Goal: Task Accomplishment & Management: Complete application form

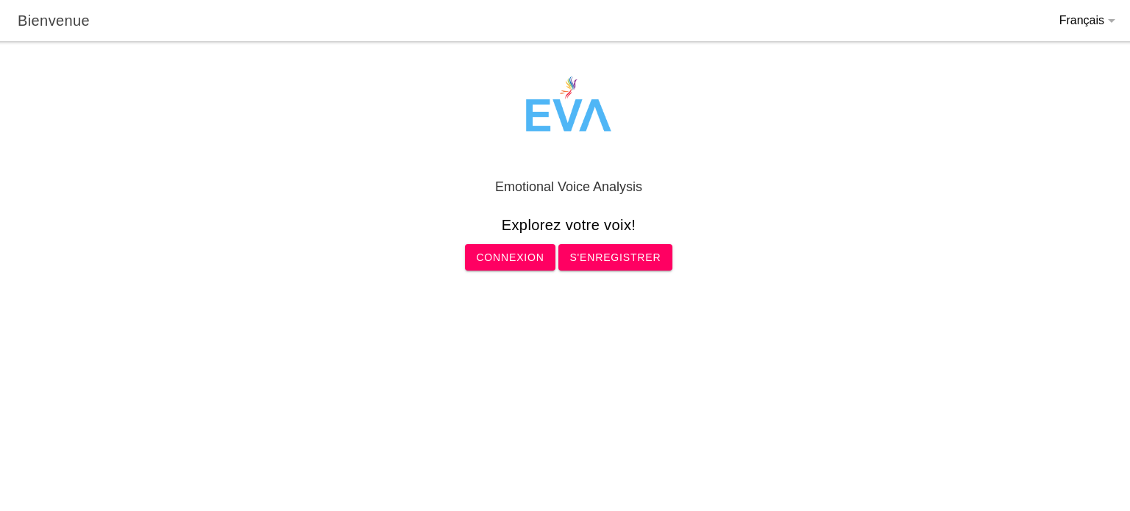
click at [0, 0] on slot "Connexion" at bounding box center [0, 0] width 0 height 0
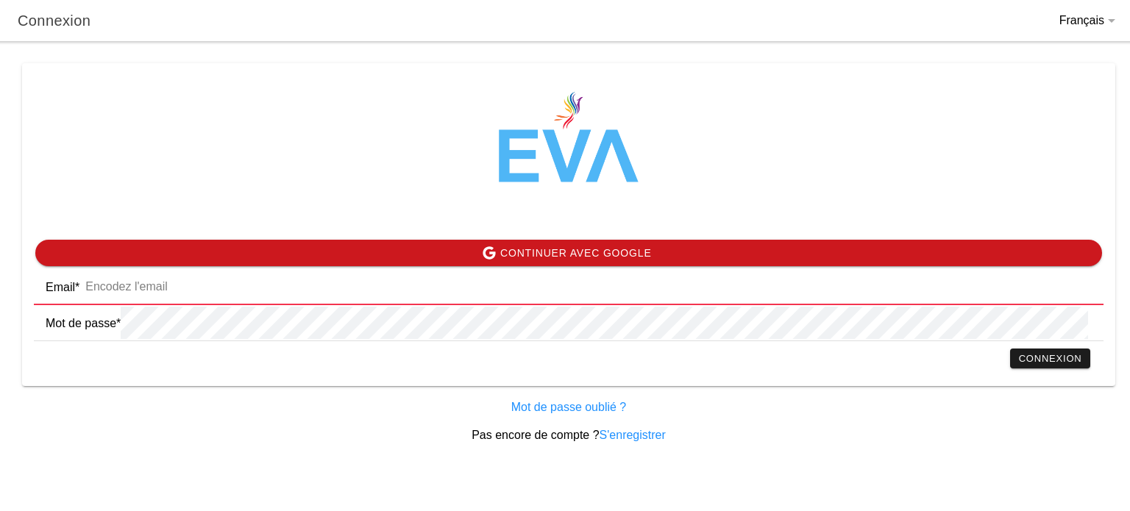
click at [461, 295] on input "email" at bounding box center [585, 287] width 1012 height 32
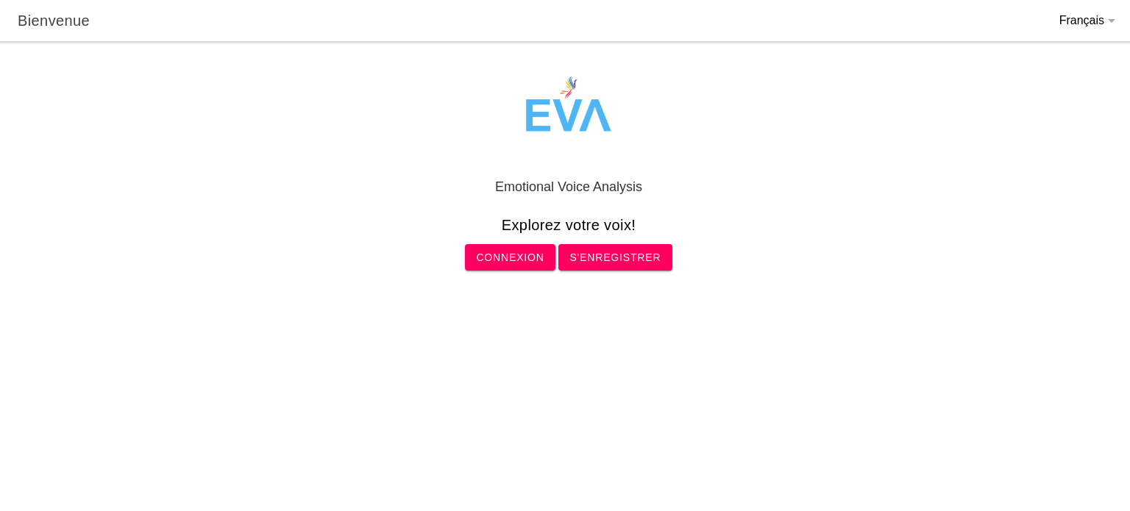
click at [0, 0] on slot "Connexion" at bounding box center [0, 0] width 0 height 0
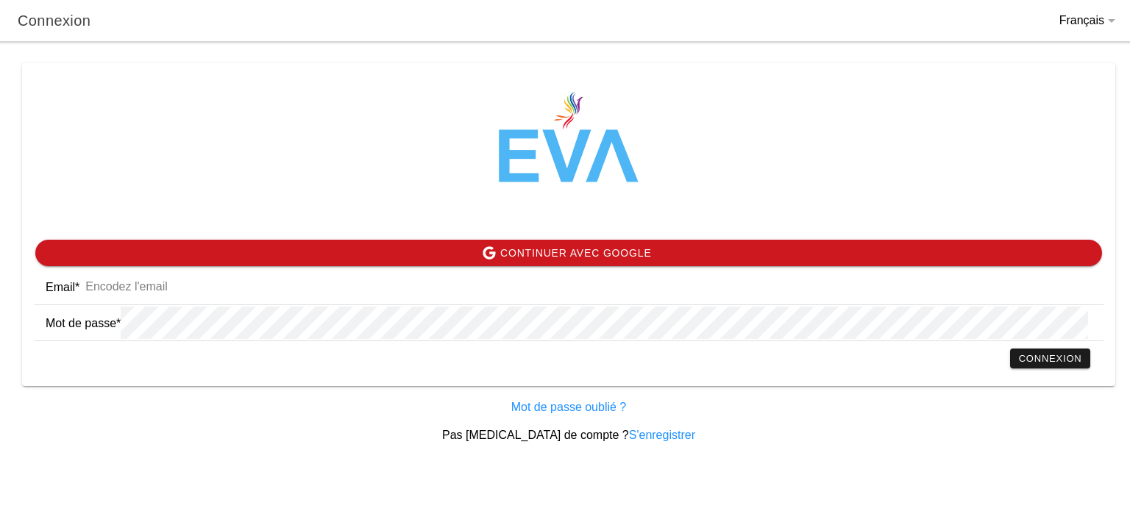
click at [390, 269] on ion-card-content "Continuer avec Google Email * Mot de passe * Connexion" at bounding box center [568, 306] width 1093 height 159
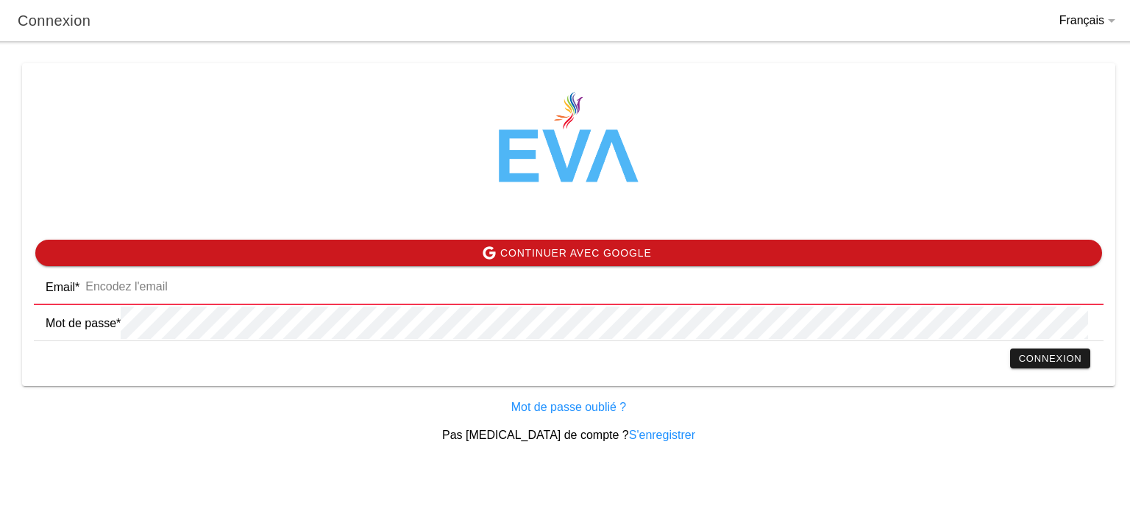
click at [356, 284] on input "email" at bounding box center [585, 287] width 1012 height 32
type input "K"
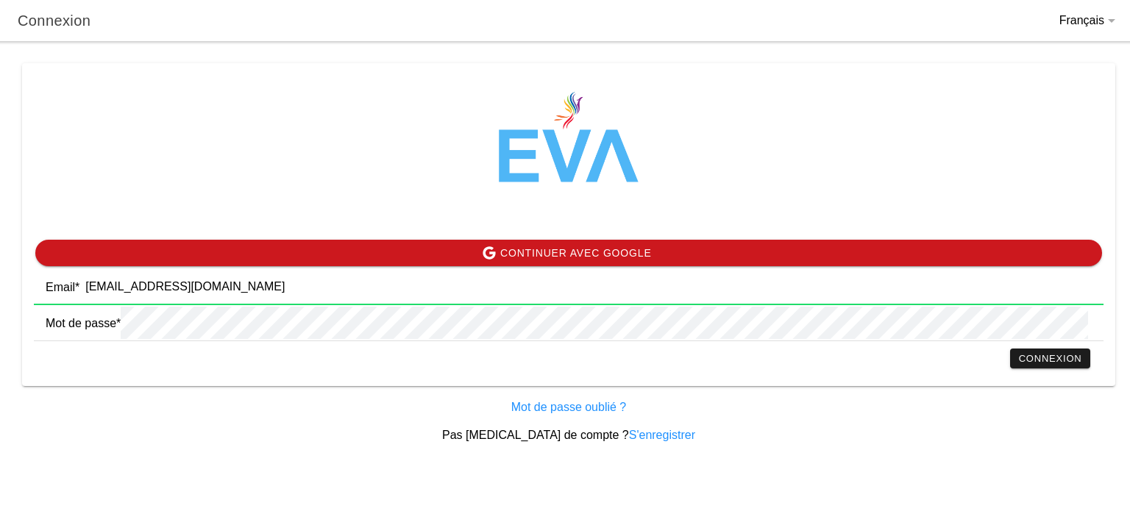
type input "[EMAIL_ADDRESS][DOMAIN_NAME]"
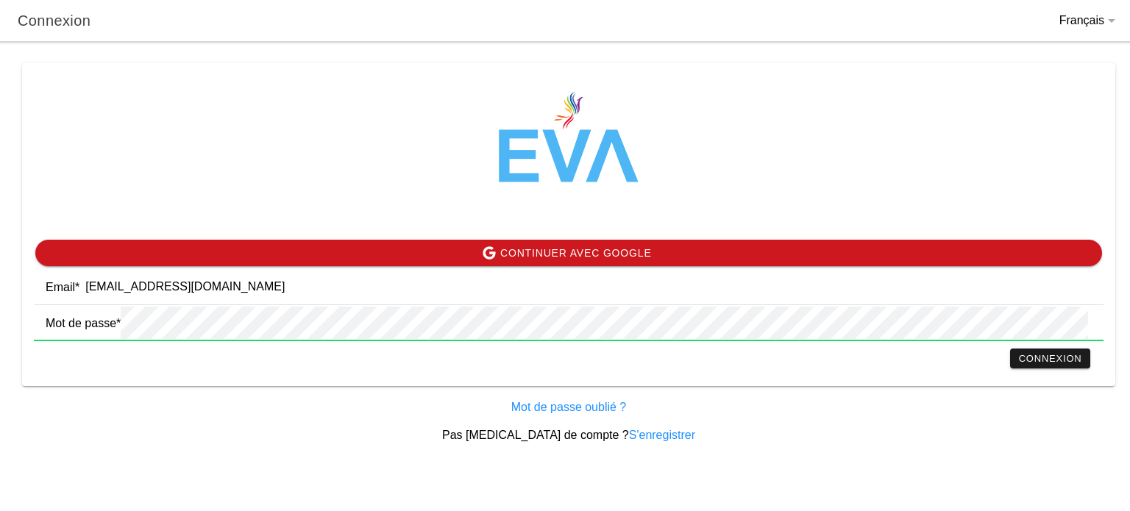
click at [0, 0] on slot "Connexion" at bounding box center [0, 0] width 0 height 0
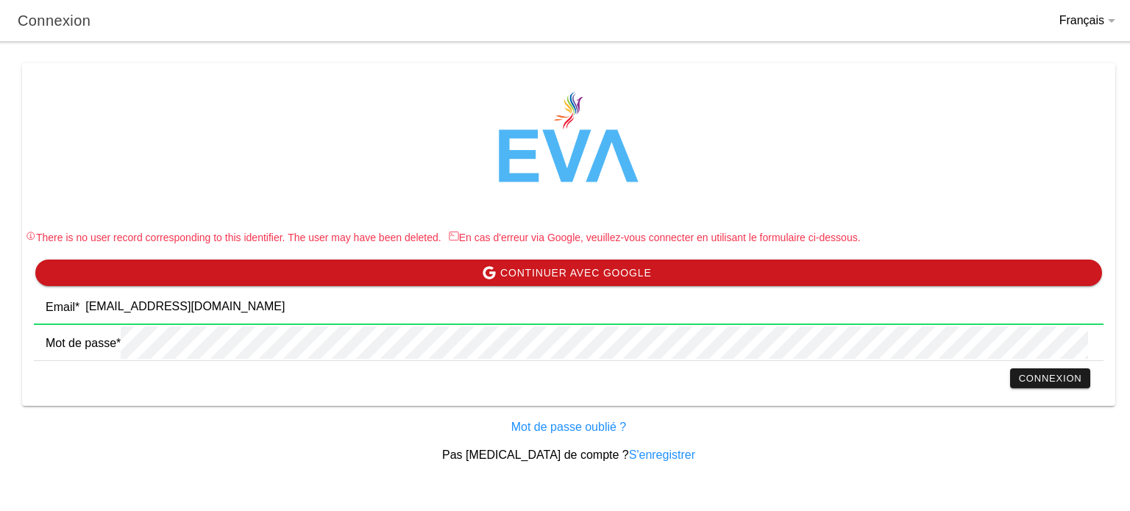
click at [188, 297] on input "[EMAIL_ADDRESS][DOMAIN_NAME]" at bounding box center [585, 307] width 1012 height 32
click at [629, 458] on link "S'enregistrer" at bounding box center [662, 455] width 66 height 13
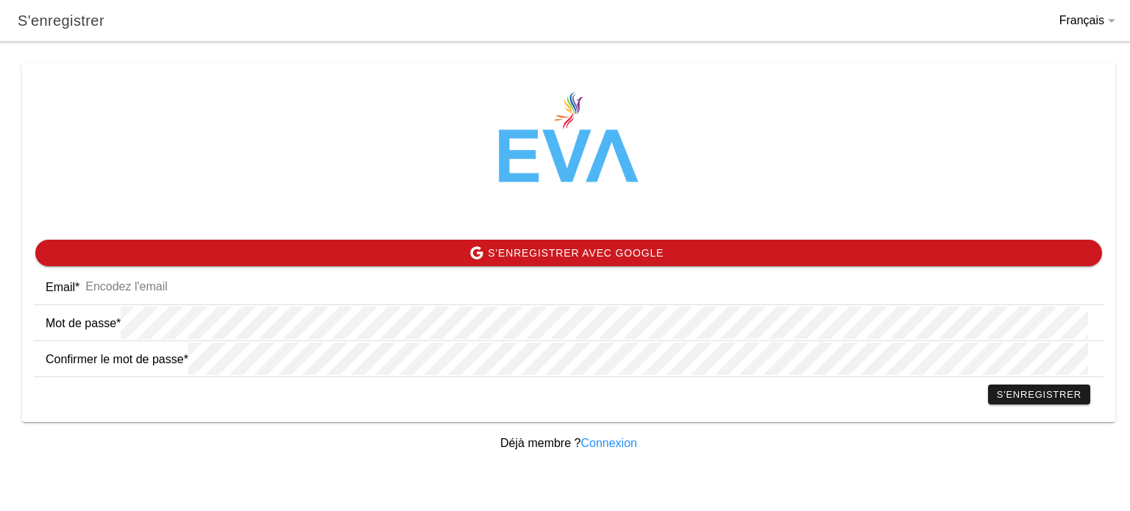
click at [150, 285] on input "email" at bounding box center [585, 287] width 1012 height 32
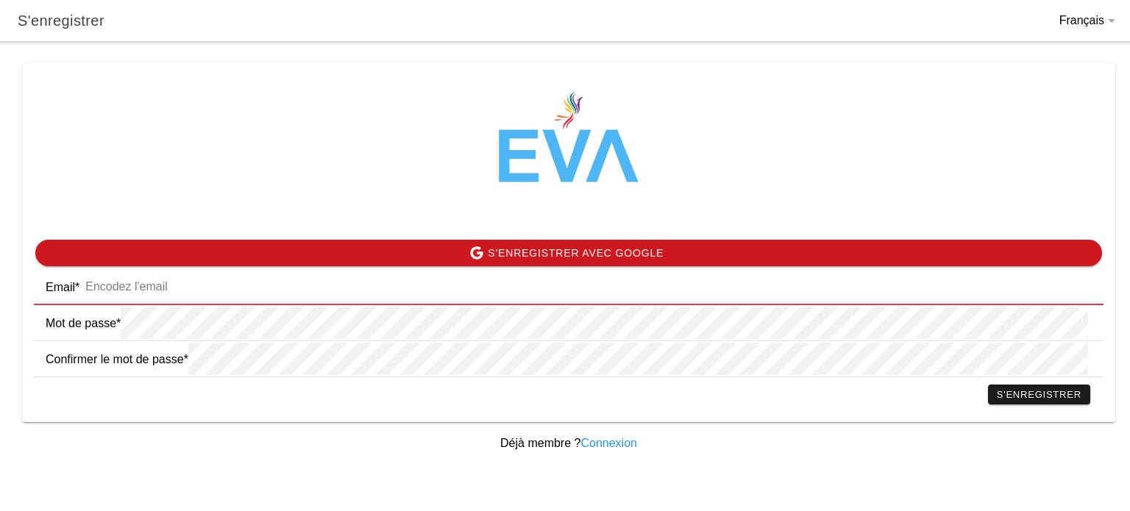
paste input "[EMAIL_ADDRESS][DOMAIN_NAME]"
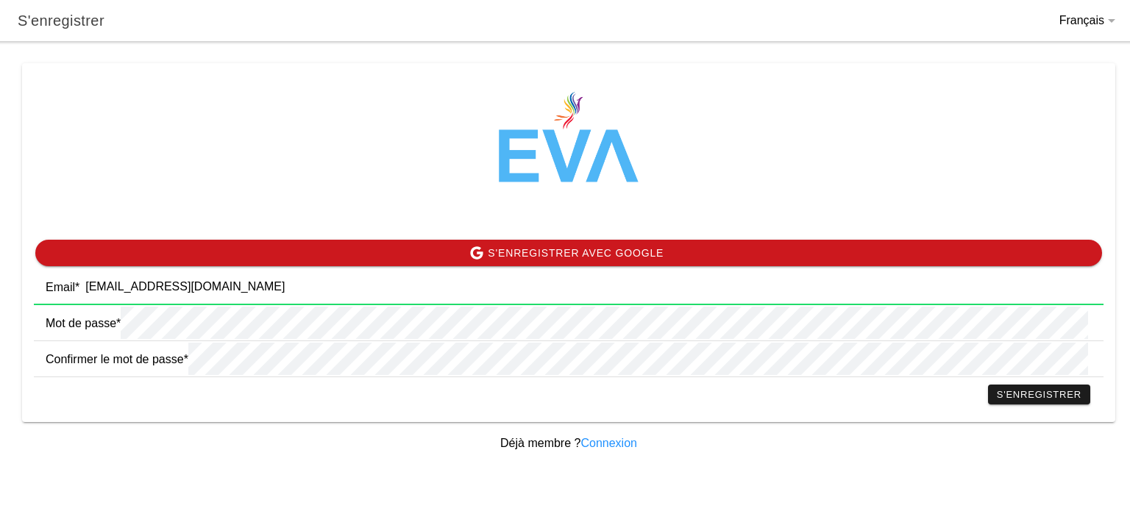
type input "[EMAIL_ADDRESS][DOMAIN_NAME]"
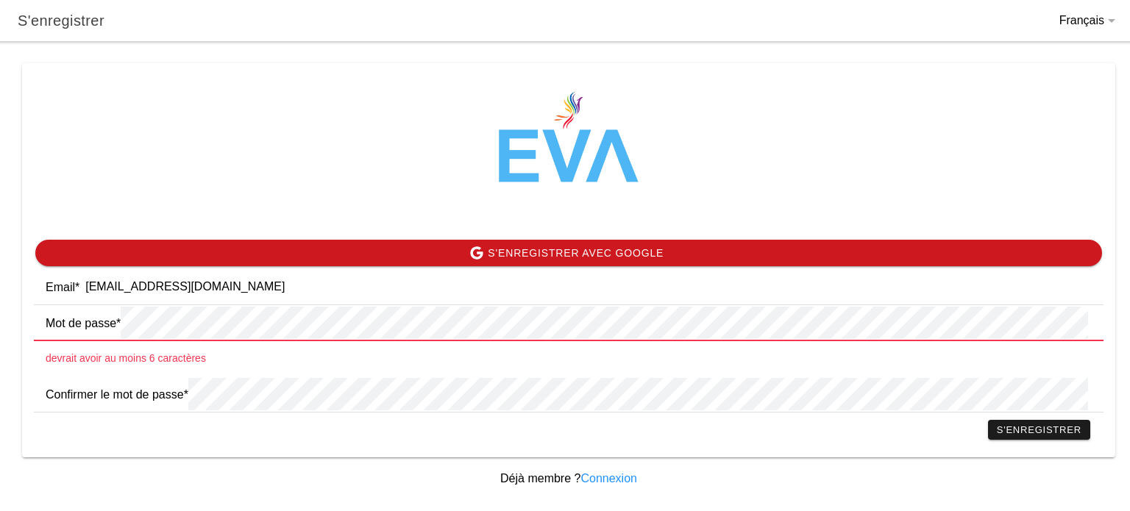
click at [0, 0] on slot "S'enregistrer avec Google" at bounding box center [0, 0] width 0 height 0
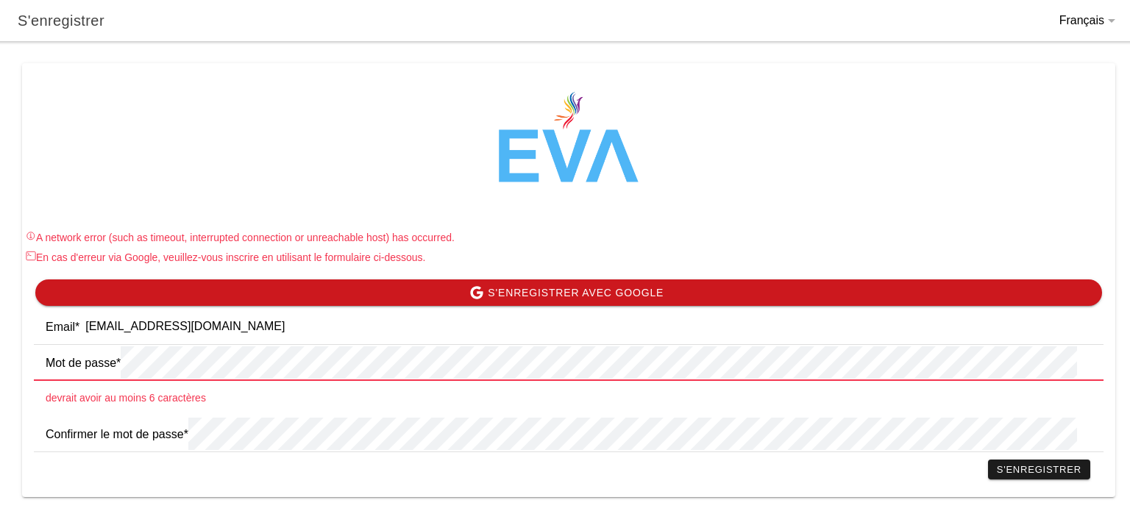
click at [341, 289] on span "S'enregistrer avec Google" at bounding box center [568, 293] width 1029 height 26
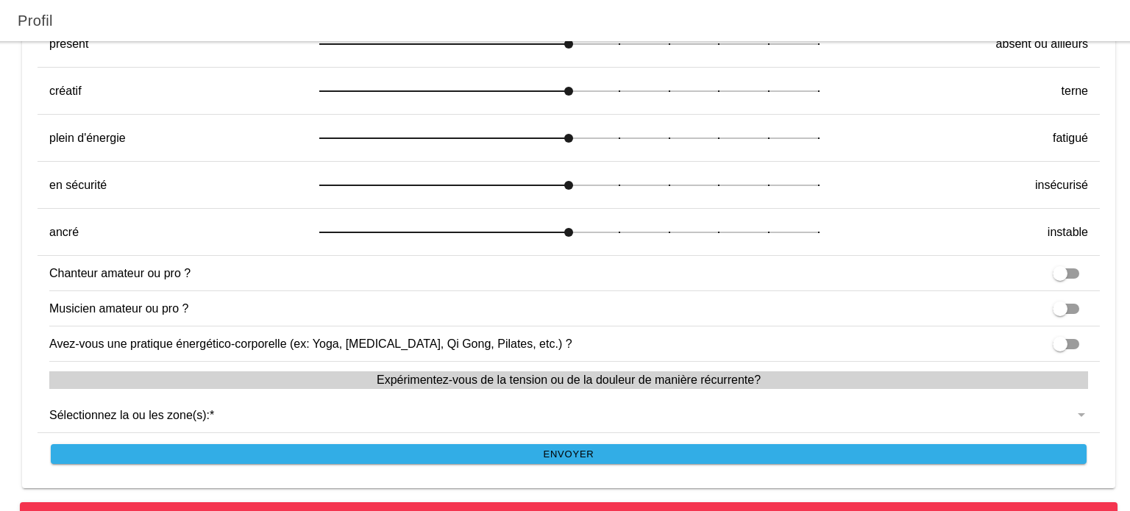
scroll to position [1107, 0]
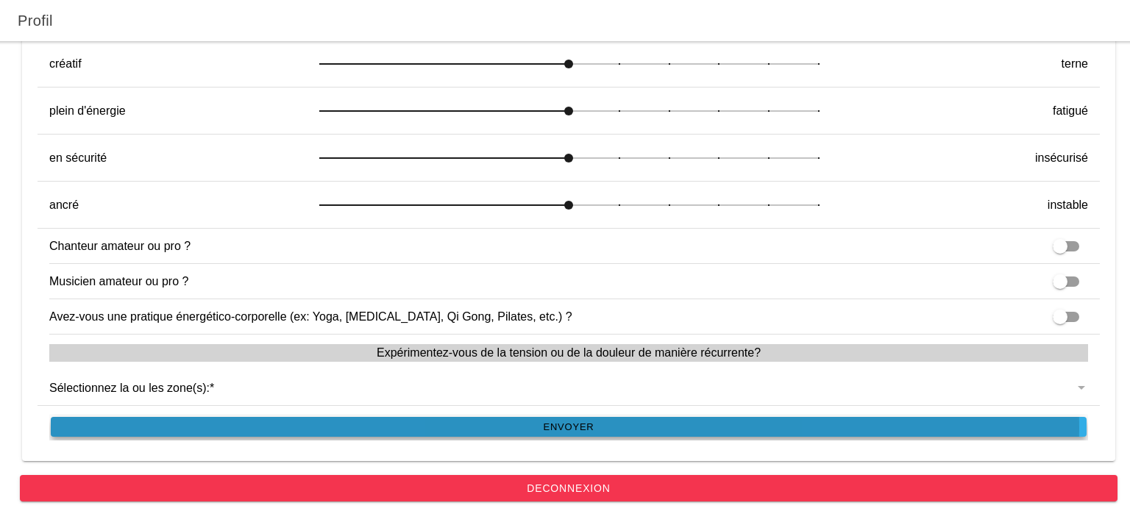
click at [496, 417] on span "Envoyer" at bounding box center [569, 427] width 1019 height 20
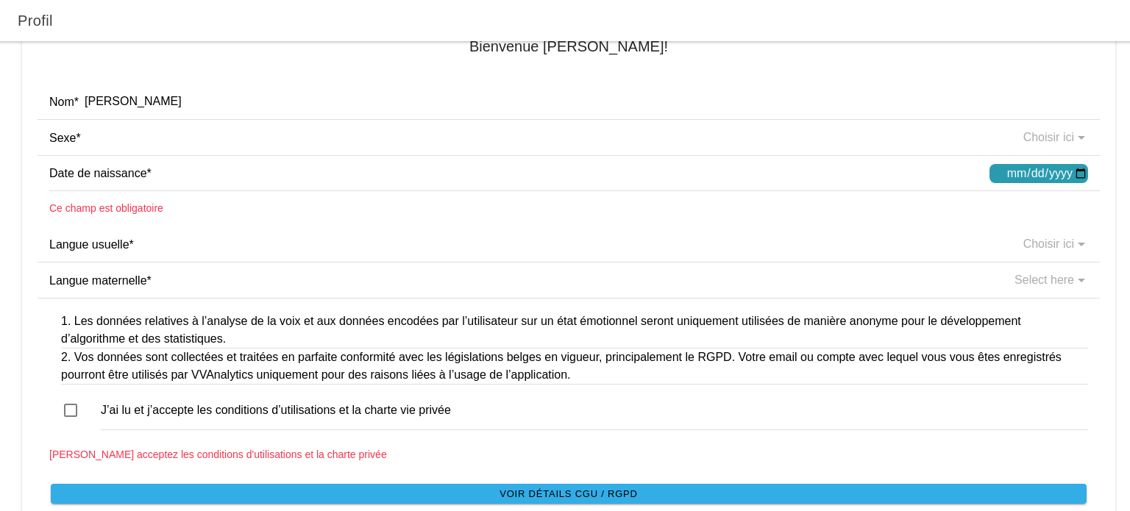
scroll to position [0, 0]
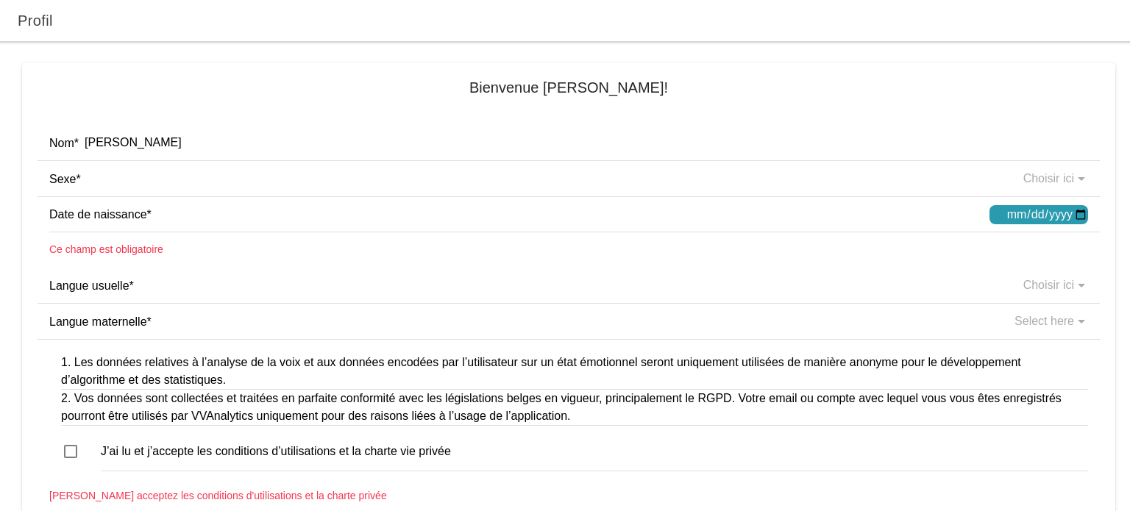
click at [241, 167] on button "button" at bounding box center [574, 178] width 1051 height 35
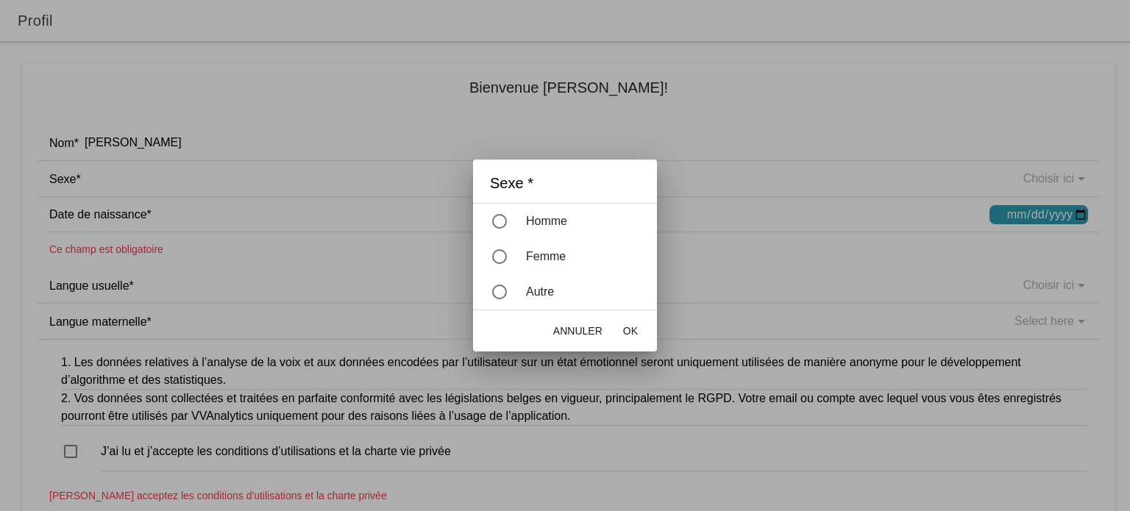
click at [509, 227] on div "Homme" at bounding box center [572, 221] width 169 height 32
click at [275, 213] on ion-backdrop at bounding box center [565, 255] width 1130 height 511
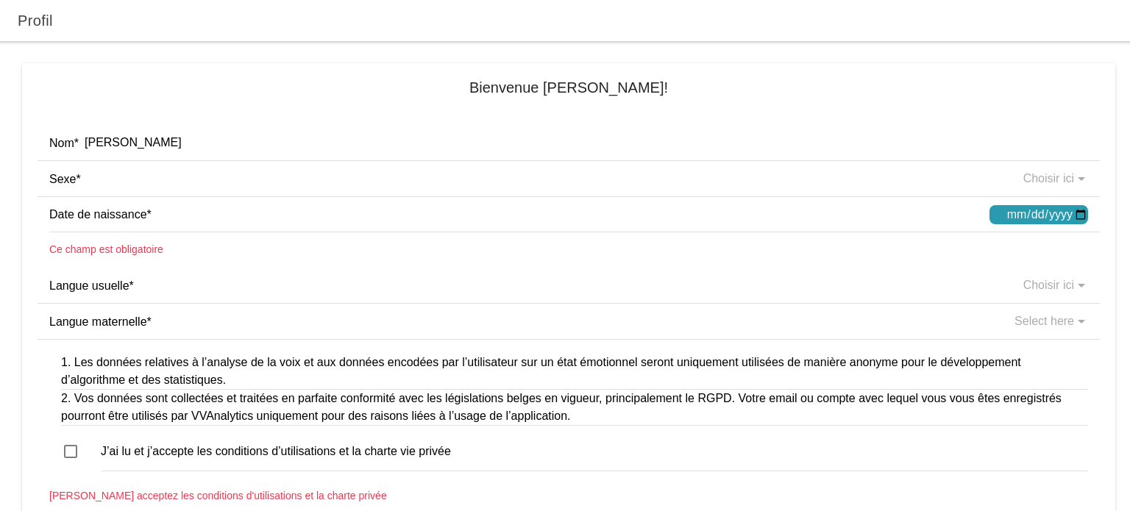
click at [255, 210] on ion-label "Date de naissance *" at bounding box center [519, 215] width 940 height 18
click at [1039, 208] on input "date" at bounding box center [1039, 214] width 99 height 19
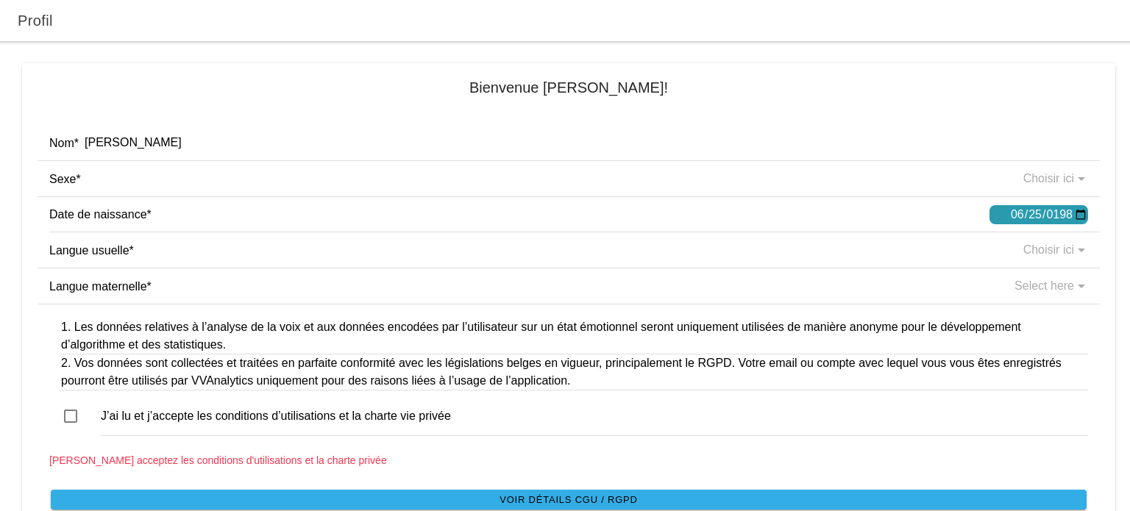
type input "[DATE]"
click at [350, 237] on button "button" at bounding box center [574, 250] width 1051 height 35
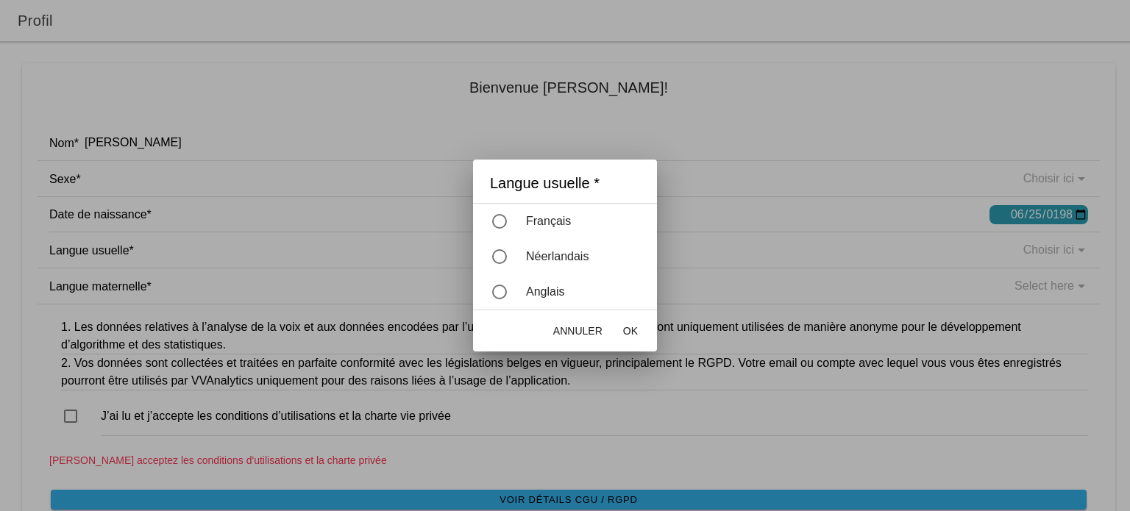
click at [507, 224] on div "Français" at bounding box center [572, 221] width 169 height 32
click at [643, 342] on button "OK" at bounding box center [630, 330] width 29 height 29
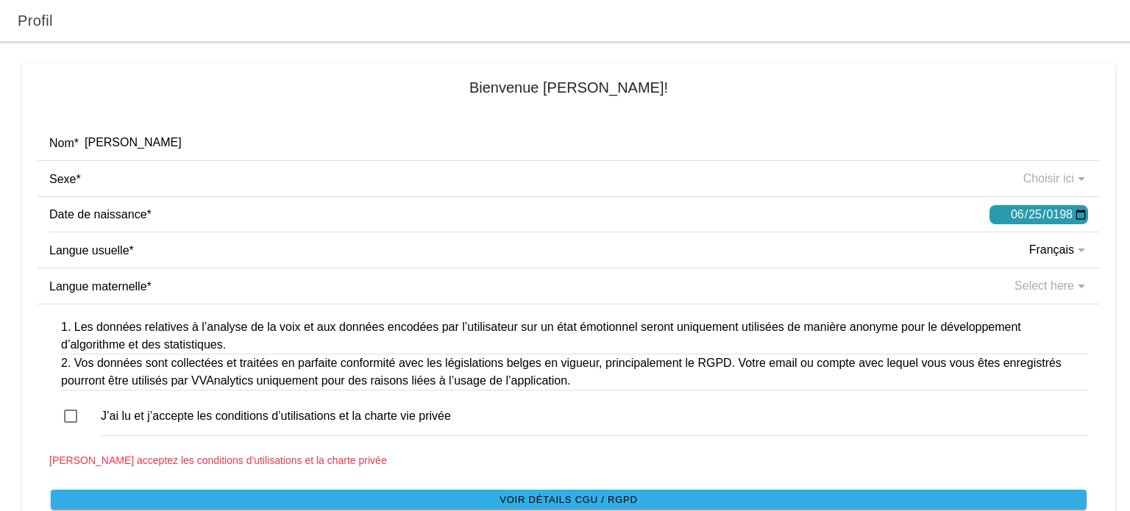
click at [381, 319] on div "1. Les données relatives à l’analyse de la voix et aux données encodées par l’u…" at bounding box center [568, 336] width 1015 height 35
click at [321, 267] on button "button" at bounding box center [574, 250] width 1051 height 35
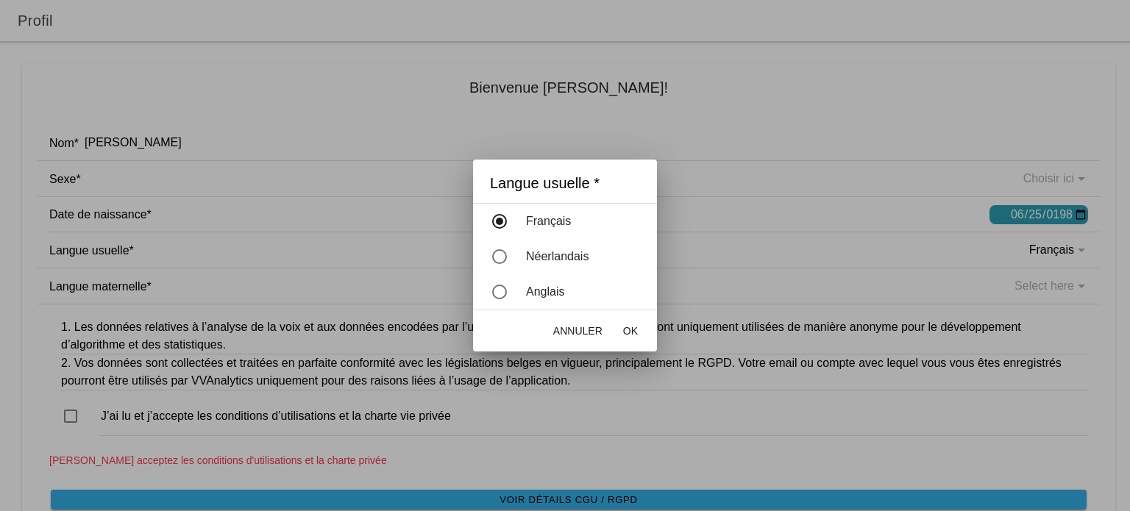
click at [498, 225] on div "button" at bounding box center [499, 221] width 15 height 15
click at [631, 330] on span "OK" at bounding box center [630, 331] width 15 height 15
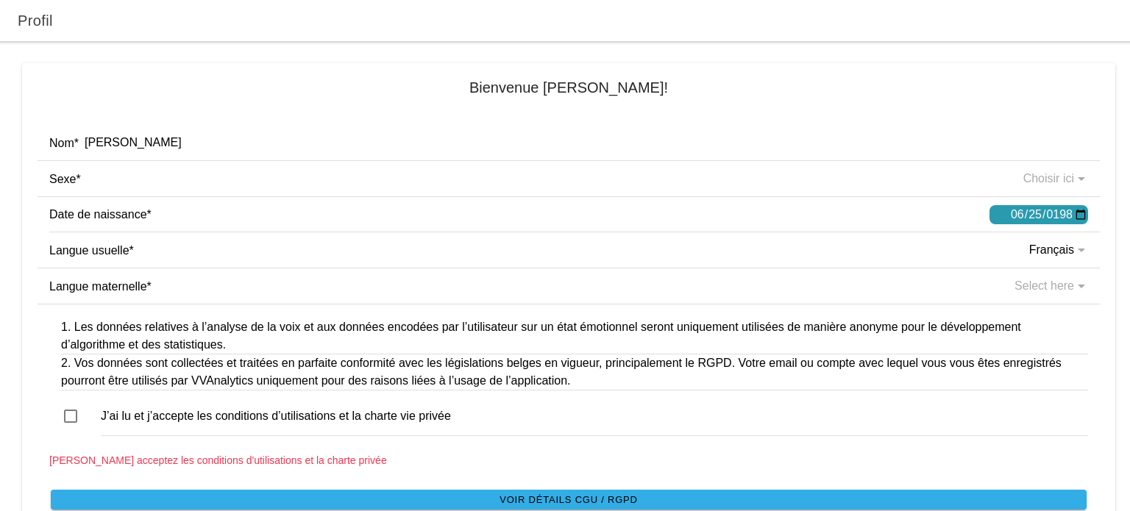
click at [1033, 287] on button "button" at bounding box center [574, 286] width 1051 height 35
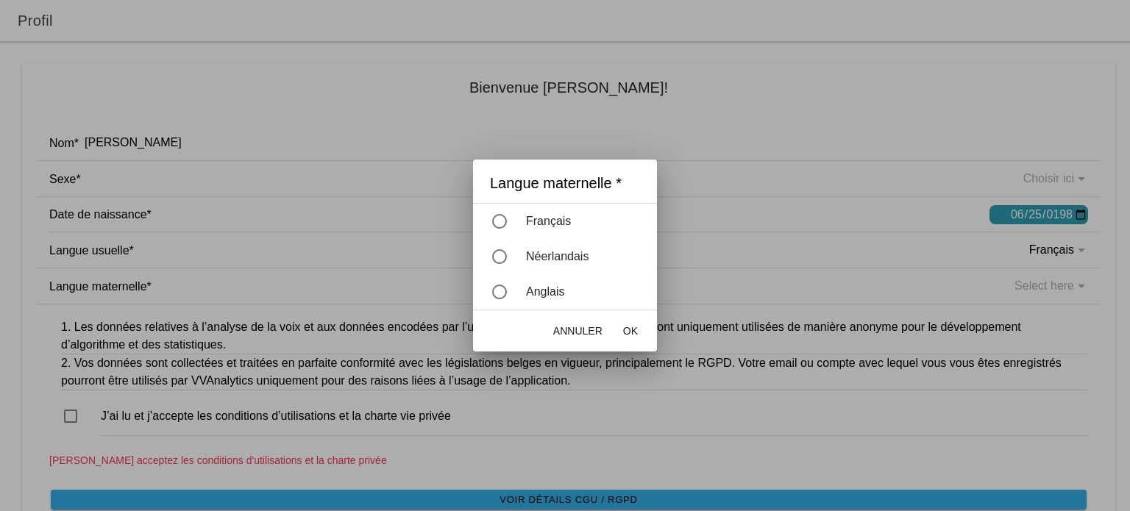
click at [501, 218] on div "button" at bounding box center [499, 221] width 15 height 15
click at [633, 330] on span "OK" at bounding box center [630, 331] width 15 height 15
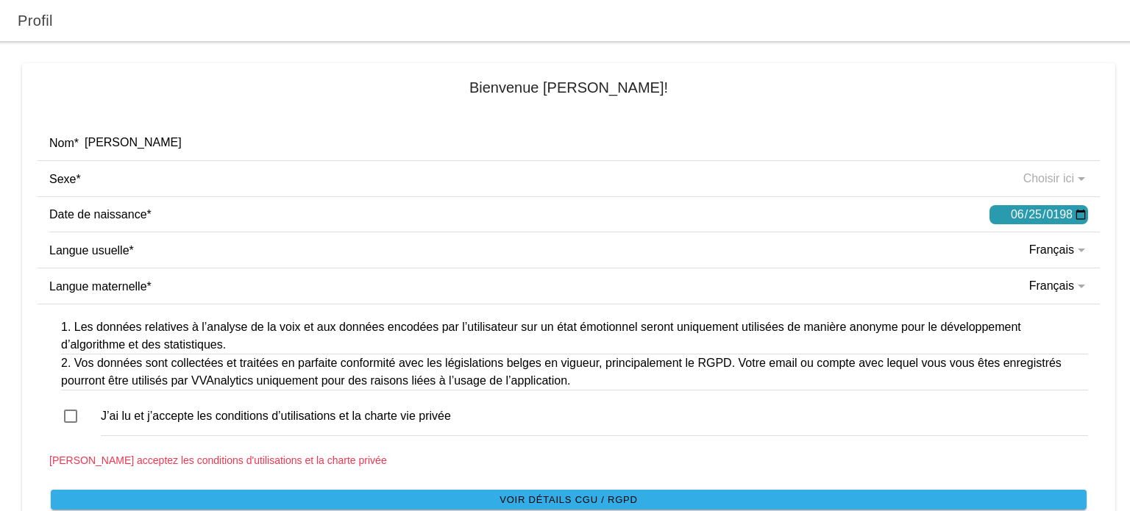
click at [76, 408] on button "button" at bounding box center [568, 417] width 1039 height 40
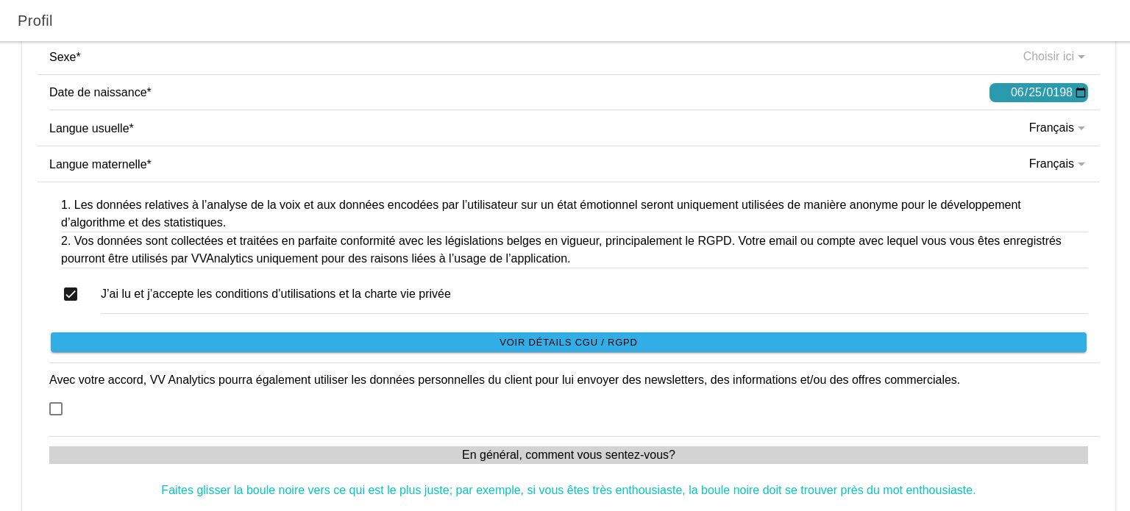
scroll to position [126, 0]
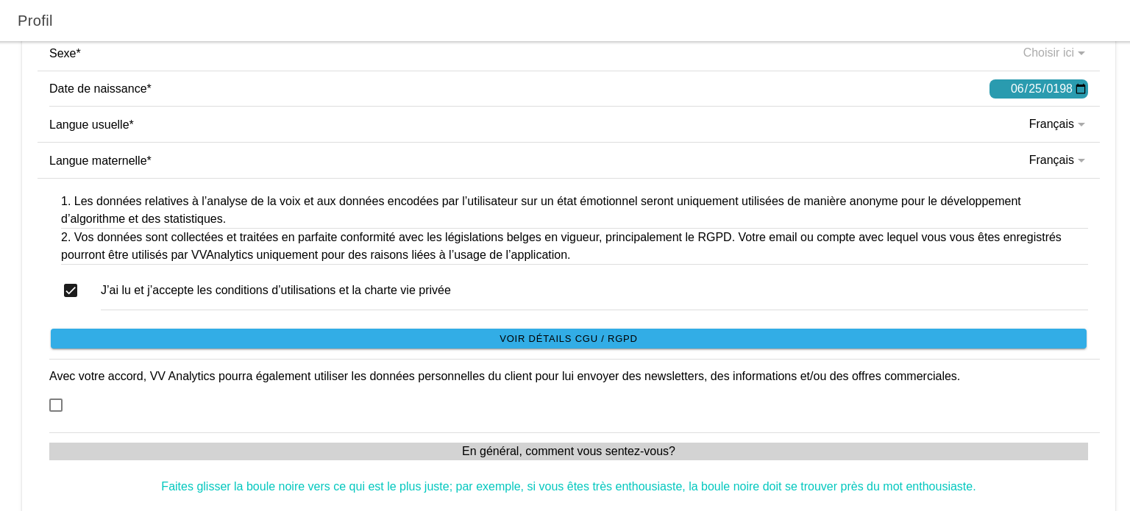
click at [0, 0] on slot "Voir Détails CGU / RGPD" at bounding box center [0, 0] width 0 height 0
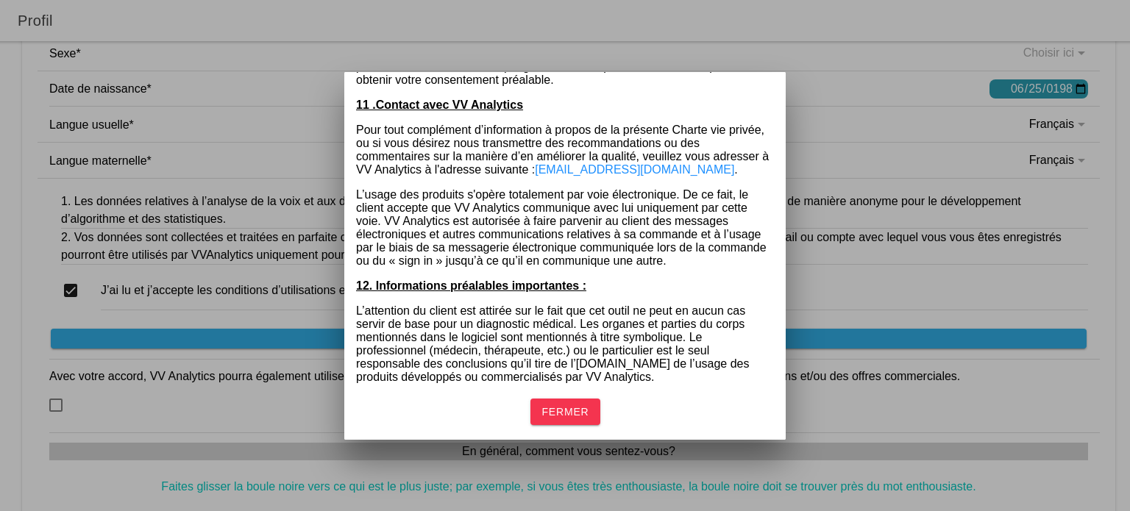
scroll to position [2384, 0]
click at [544, 418] on span "Fermer" at bounding box center [565, 412] width 47 height 26
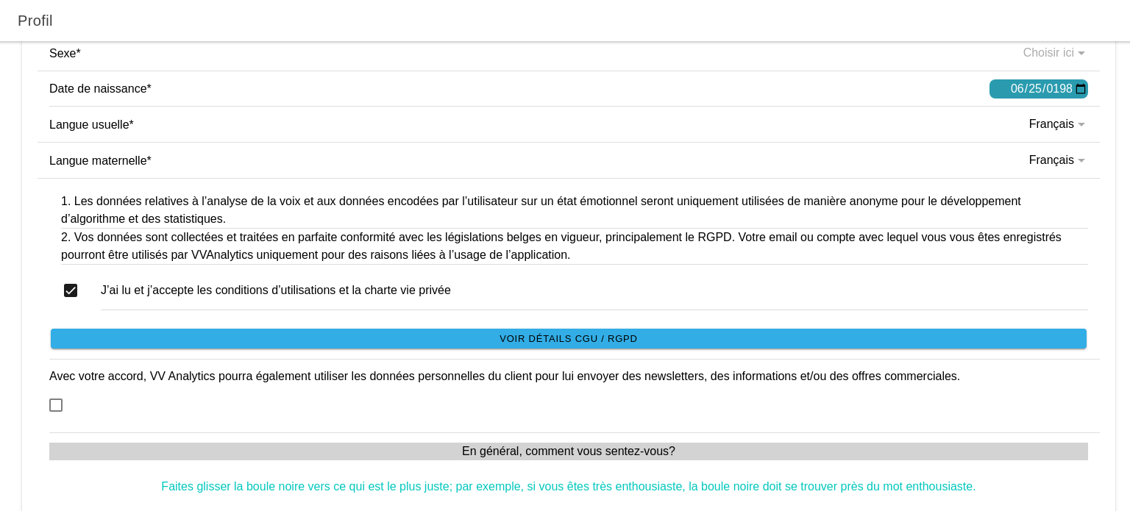
click at [53, 400] on button "button" at bounding box center [574, 396] width 1051 height 73
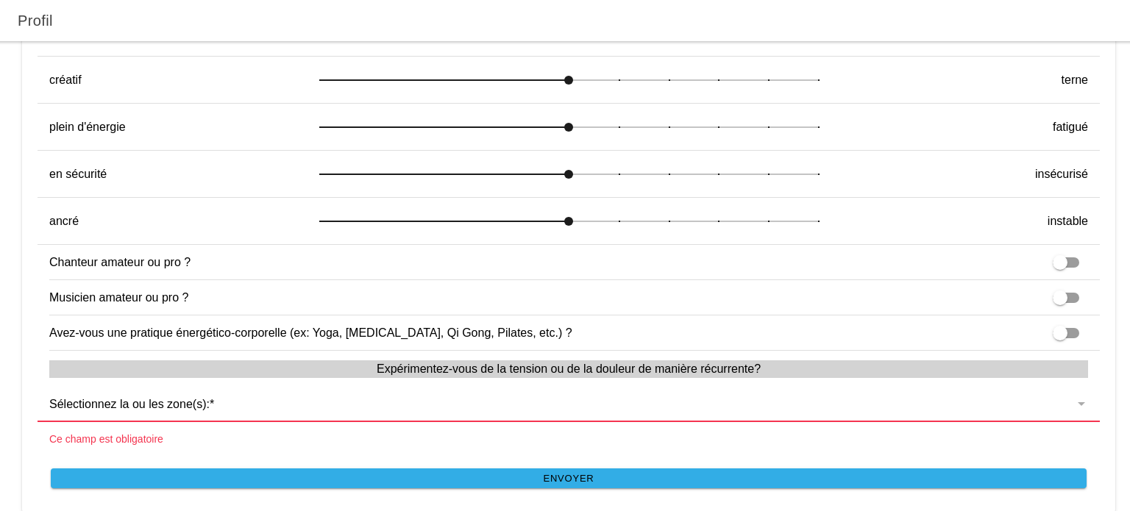
scroll to position [1143, 0]
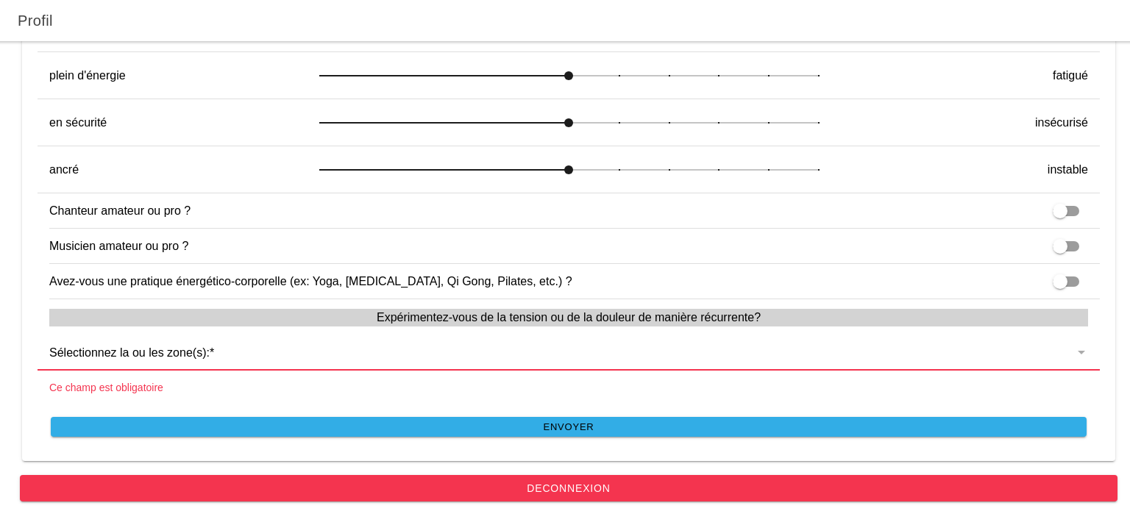
click at [0, 0] on slot "Envoyer" at bounding box center [0, 0] width 0 height 0
click at [258, 352] on button "button" at bounding box center [574, 352] width 1051 height 35
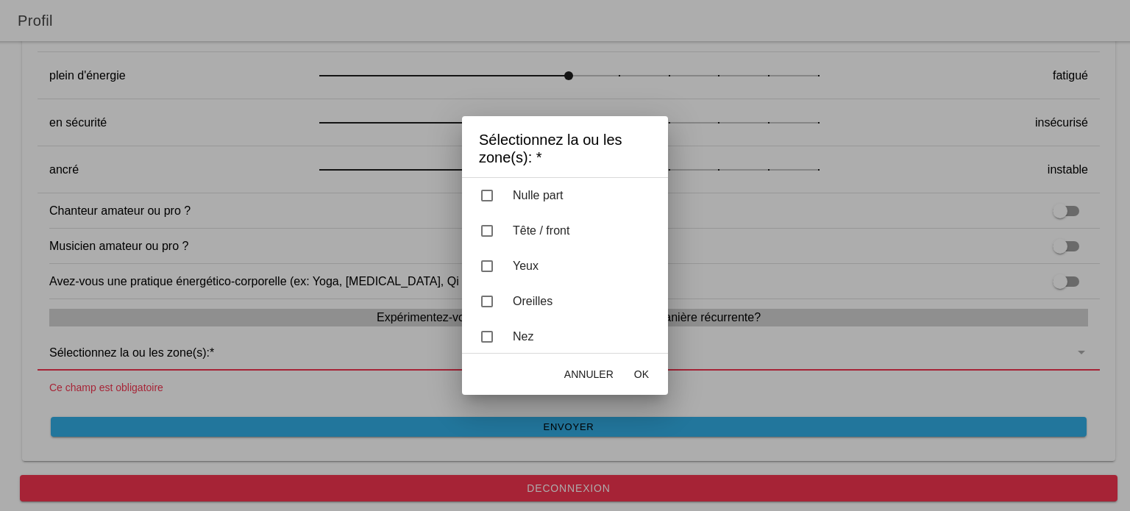
click at [492, 199] on div "button" at bounding box center [487, 196] width 12 height 12
click at [650, 379] on button "OK" at bounding box center [641, 374] width 29 height 29
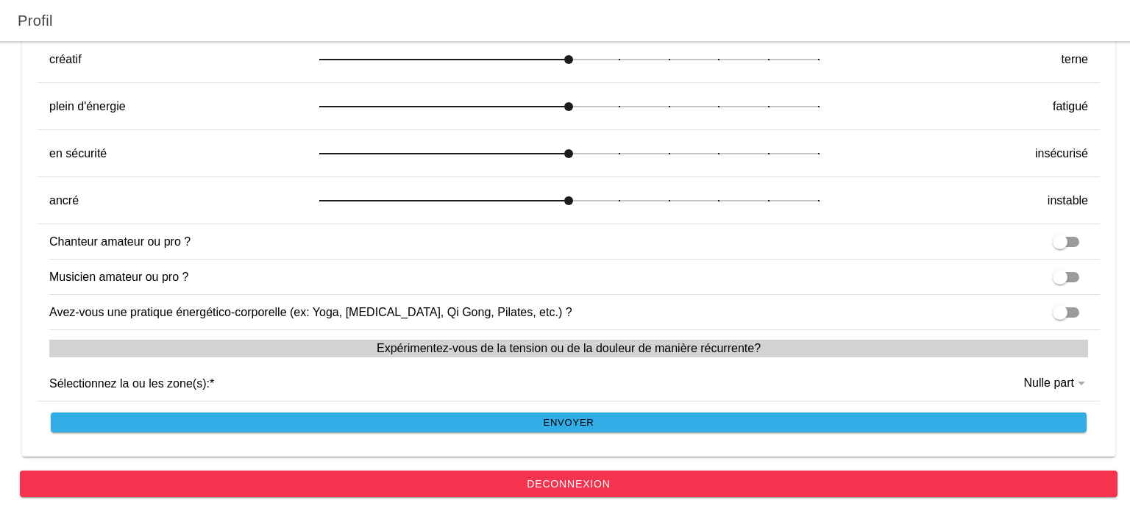
scroll to position [1107, 0]
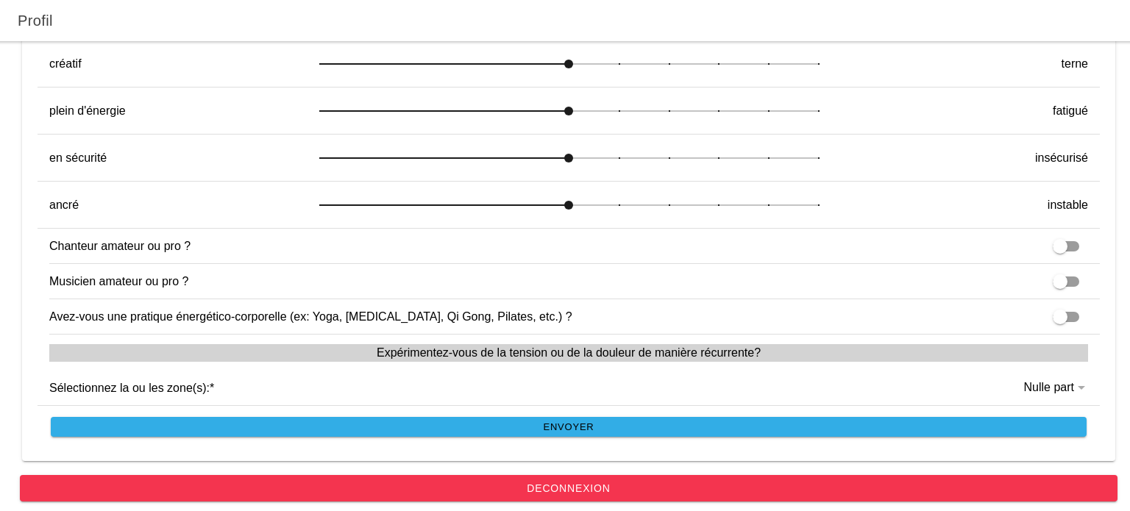
click at [474, 424] on span "Envoyer" at bounding box center [569, 427] width 1019 height 20
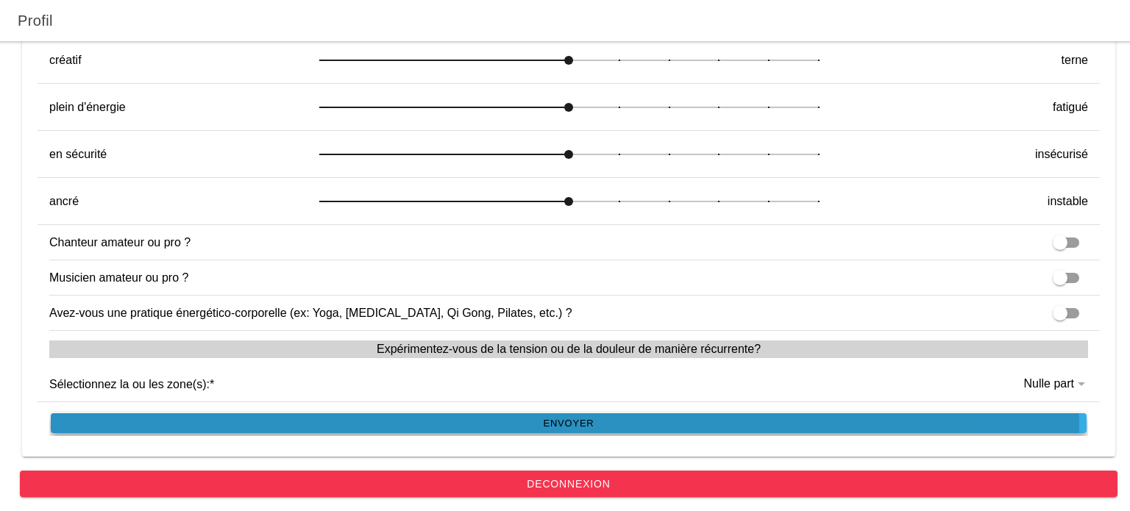
scroll to position [927, 0]
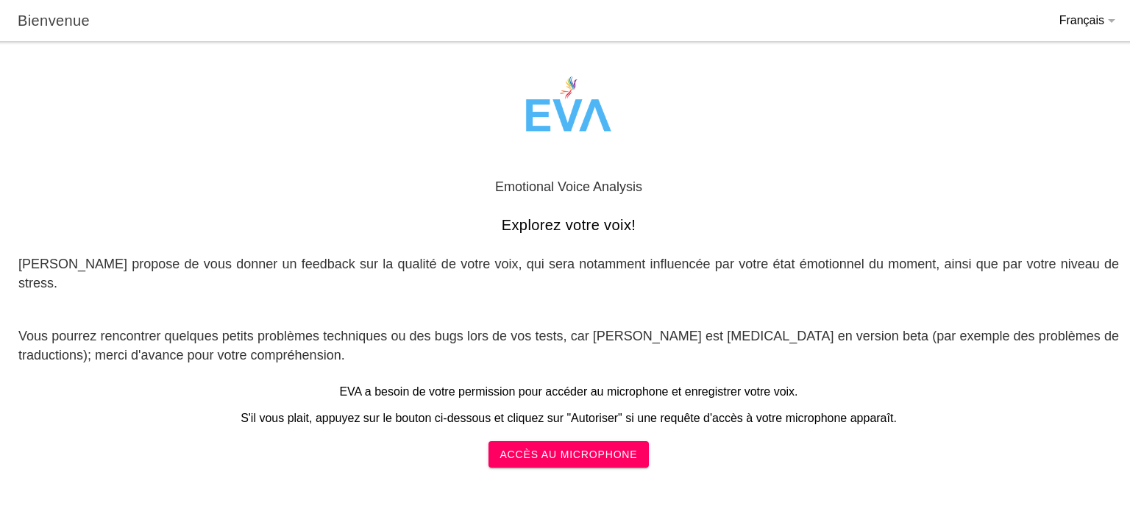
click at [577, 442] on span "Accès au microphone" at bounding box center [569, 454] width 138 height 26
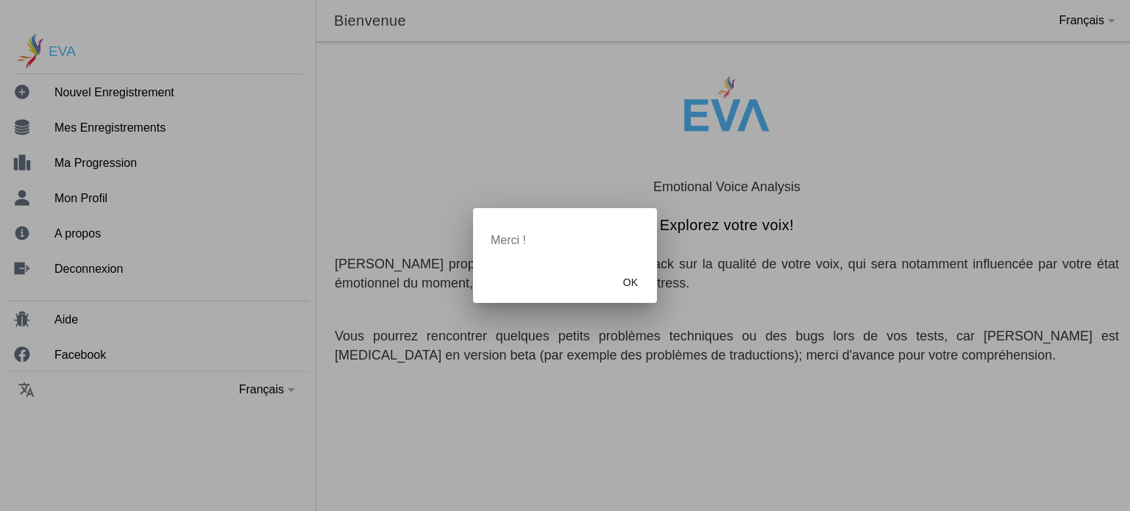
click at [639, 287] on button "OK" at bounding box center [630, 282] width 29 height 29
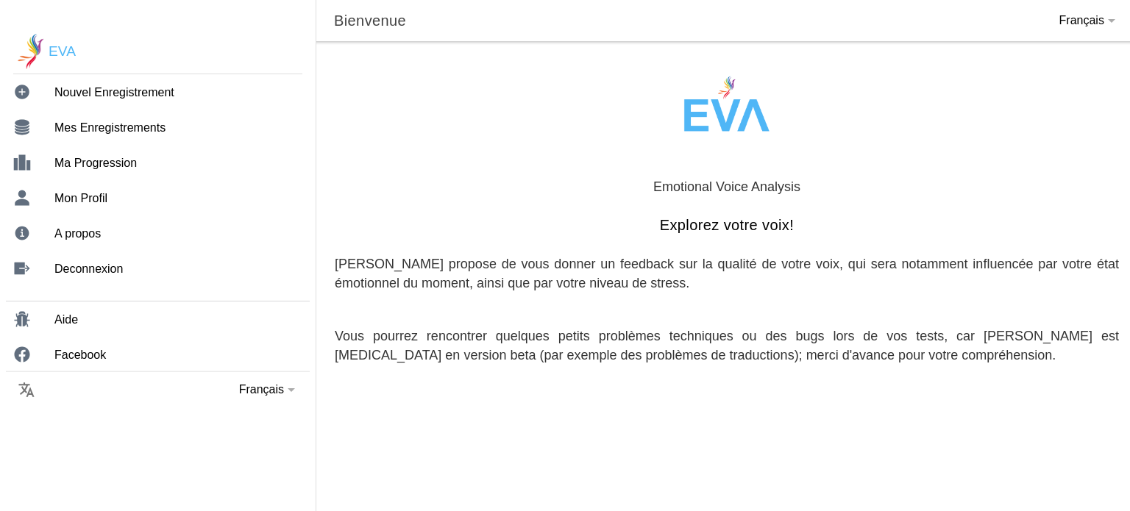
click at [114, 122] on ion-label "Mes Enregistrements" at bounding box center [172, 127] width 236 height 13
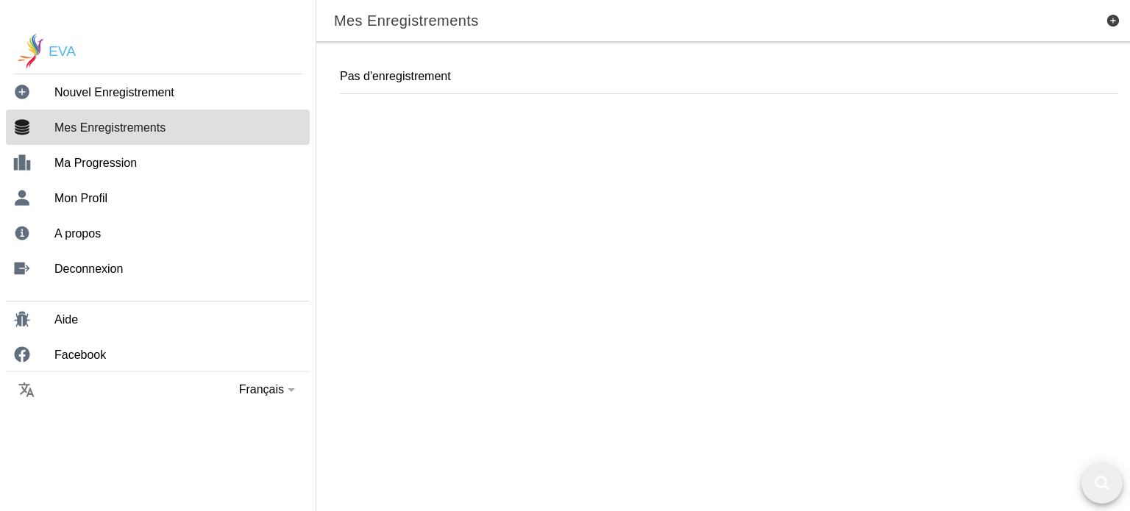
click at [121, 96] on ion-label "Nouvel Enregistrement" at bounding box center [172, 92] width 236 height 13
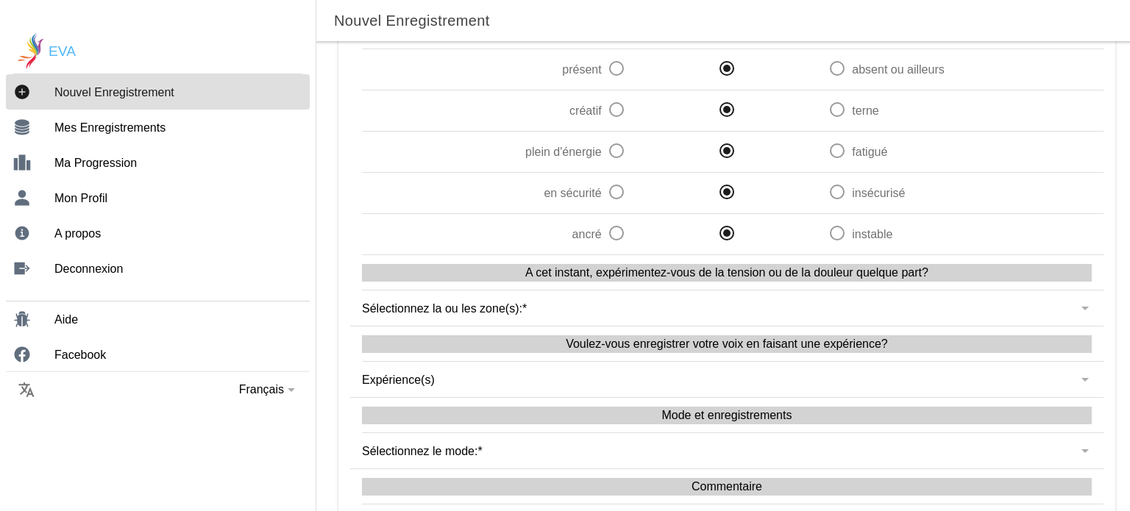
scroll to position [597, 0]
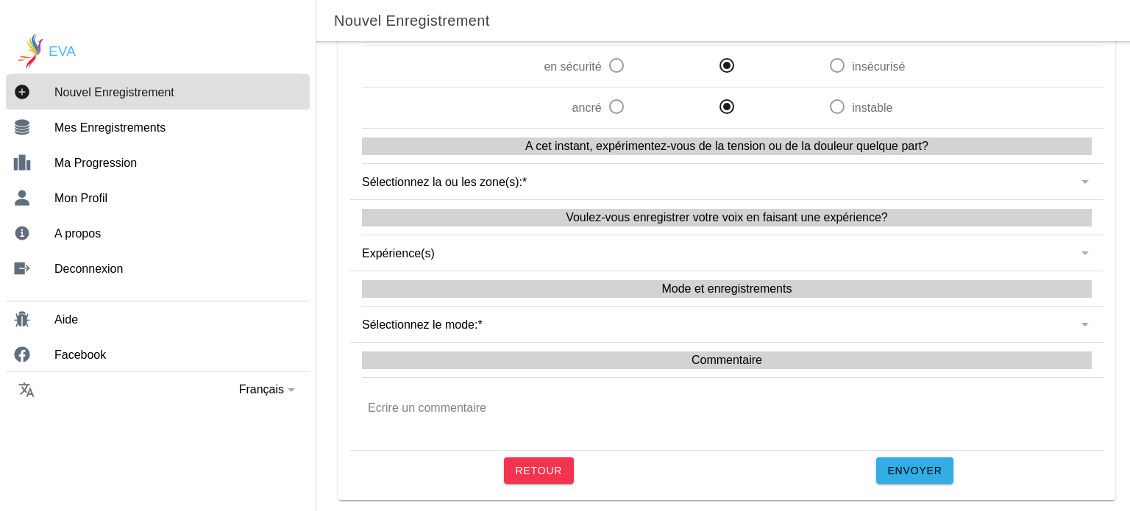
click at [0, 0] on slot "Envoyer" at bounding box center [0, 0] width 0 height 0
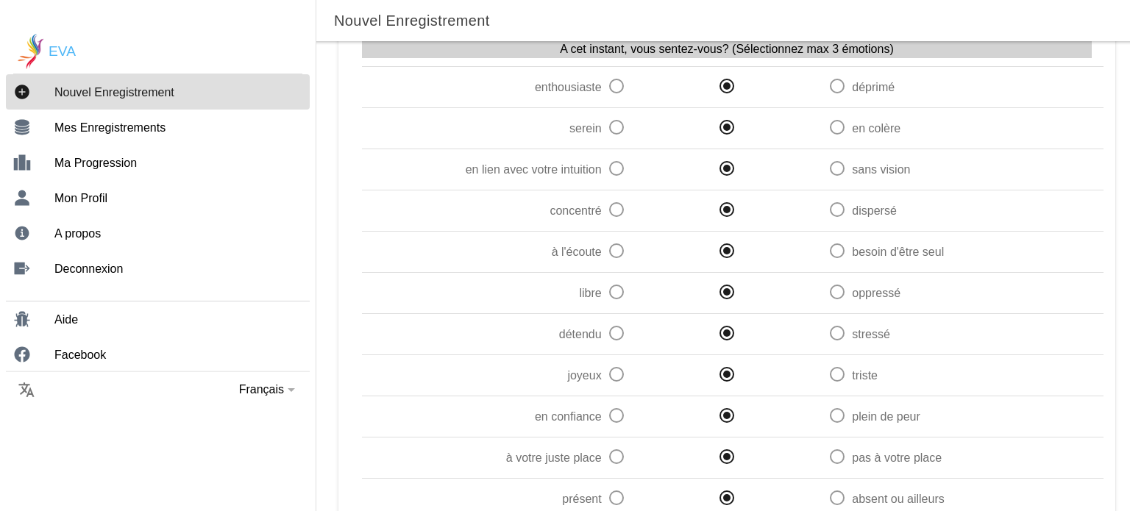
scroll to position [0, 0]
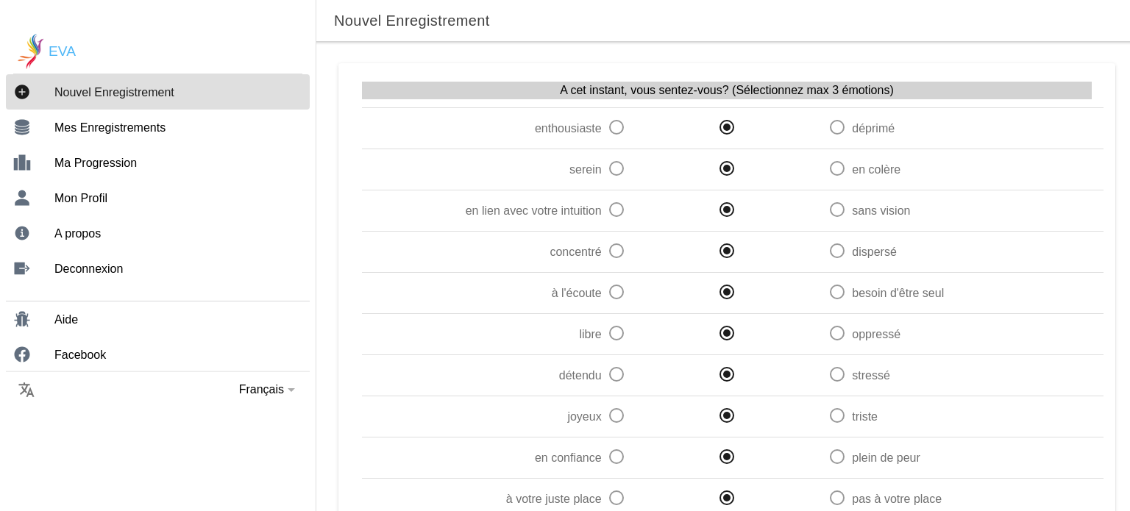
click at [631, 91] on ion-label "A cet instant, vous sentez-vous? (Sélectionnez max 3 émotions)" at bounding box center [727, 91] width 730 height 18
click at [106, 140] on div "Mes Enregistrements" at bounding box center [172, 127] width 236 height 35
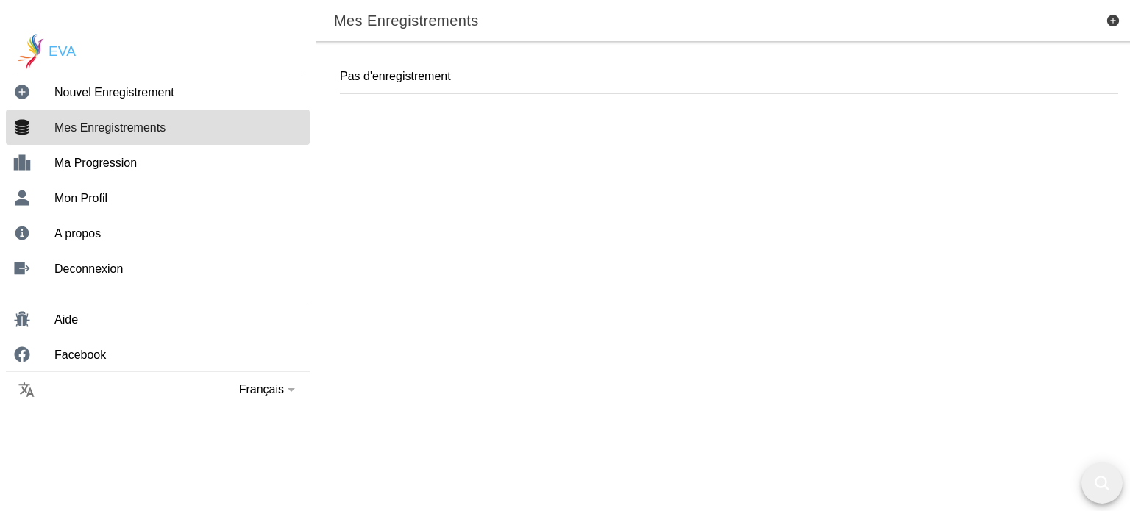
click at [119, 167] on ion-label "Ma Progression" at bounding box center [172, 163] width 236 height 13
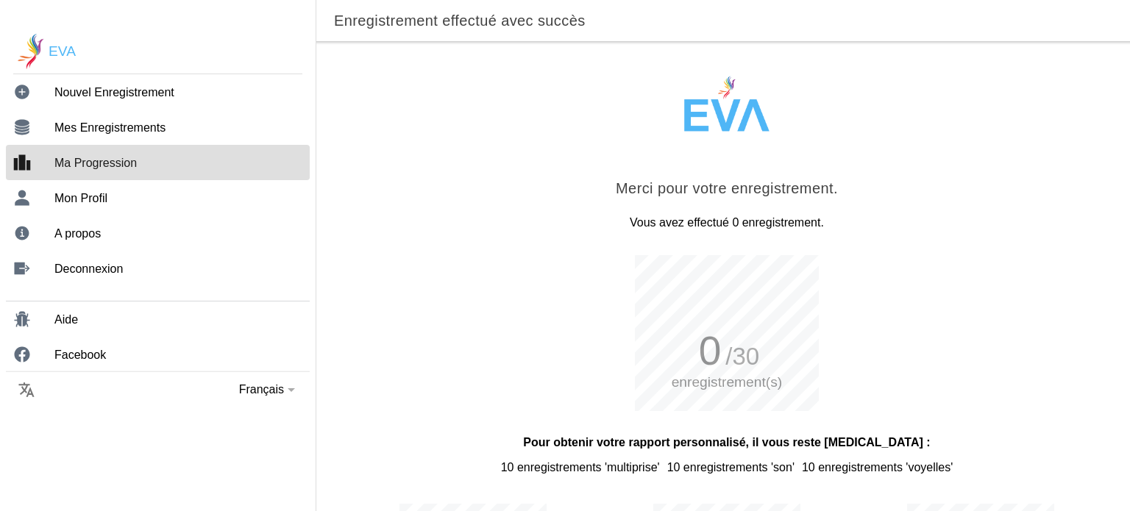
click at [26, 91] on icon "add circle sharp" at bounding box center [22, 92] width 15 height 15
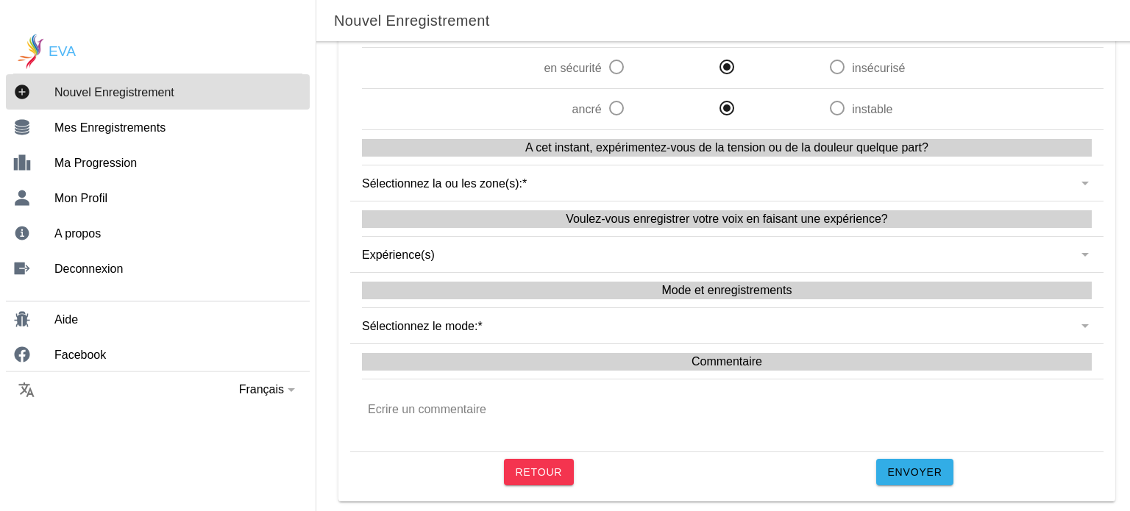
scroll to position [597, 0]
click at [602, 333] on button "button" at bounding box center [733, 324] width 742 height 35
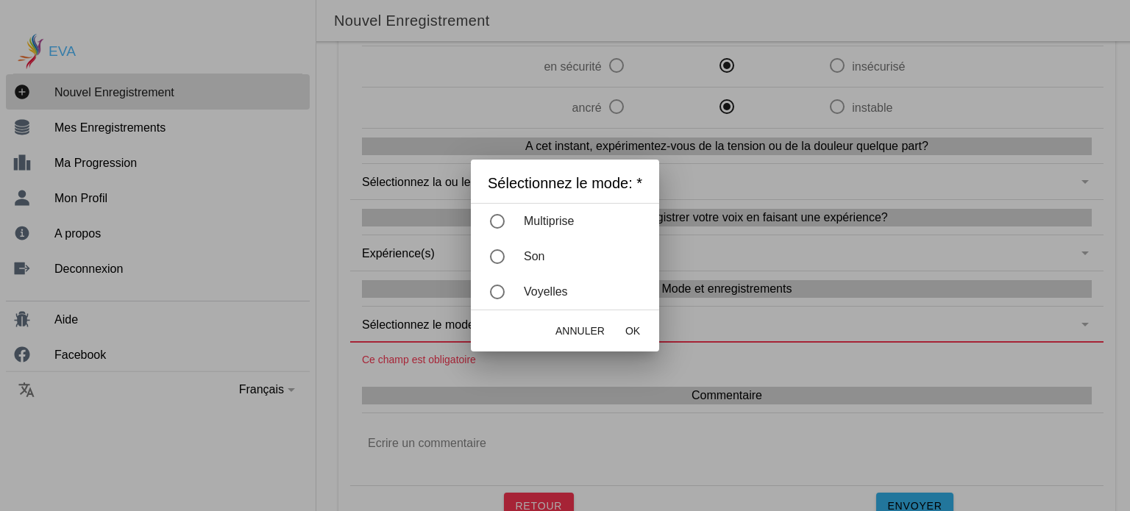
click at [639, 335] on span "OK" at bounding box center [632, 331] width 15 height 15
